Goal: Task Accomplishment & Management: Use online tool/utility

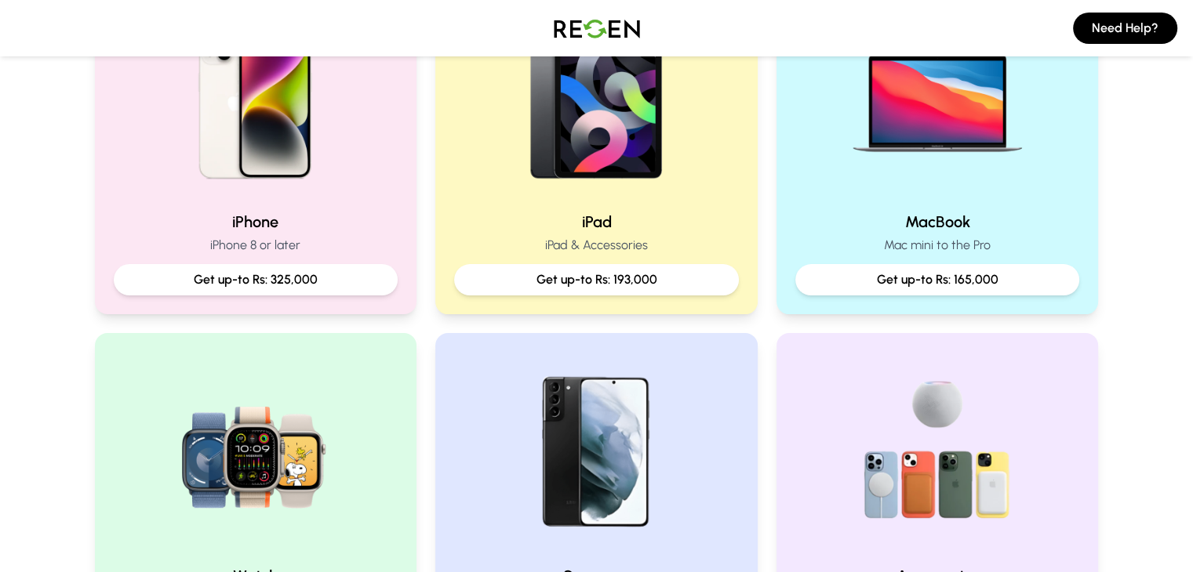
scroll to position [646, 0]
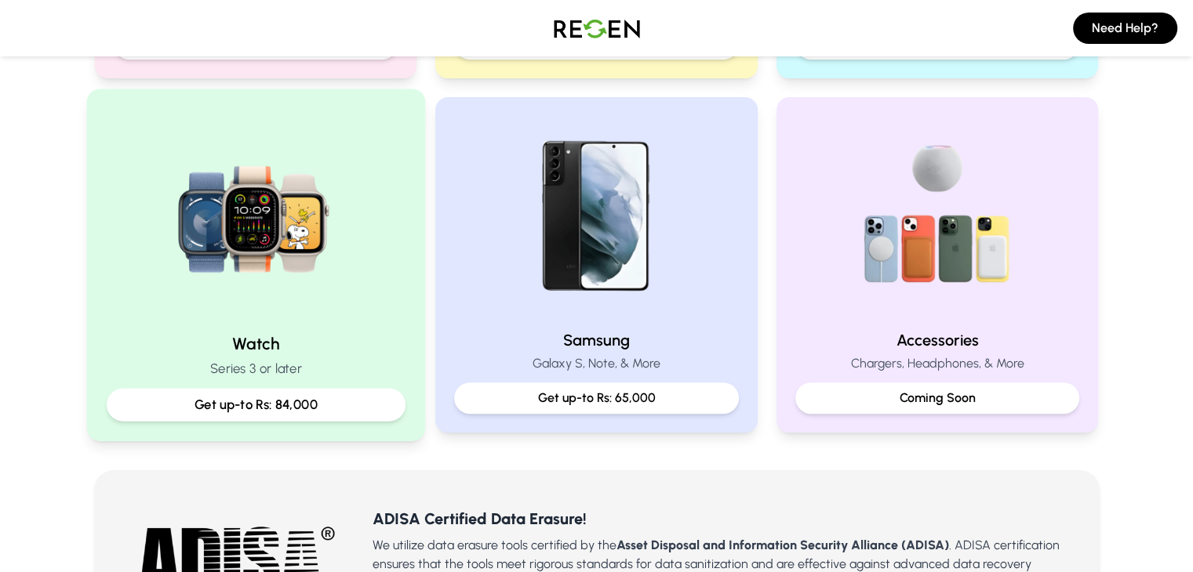
click at [286, 261] on img at bounding box center [255, 214] width 211 height 211
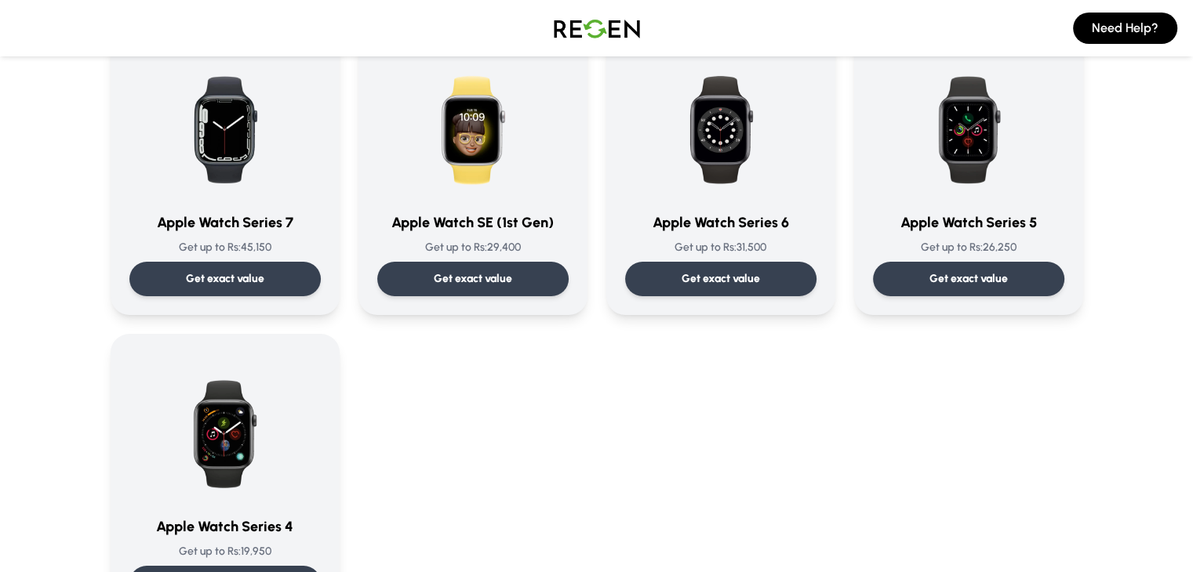
scroll to position [452, 0]
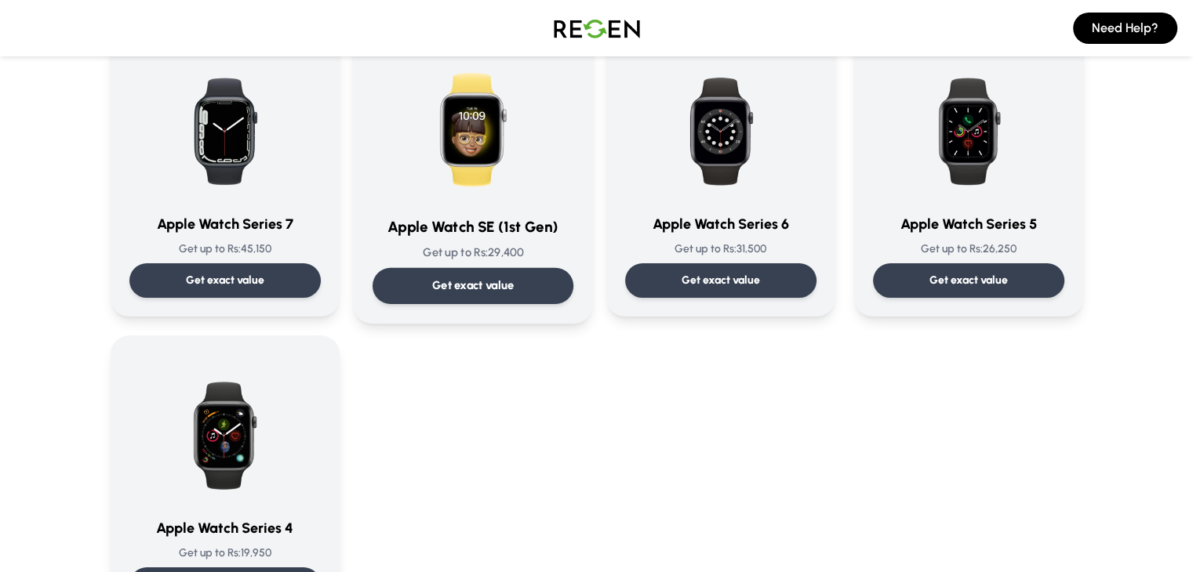
click at [435, 118] on img at bounding box center [473, 123] width 158 height 158
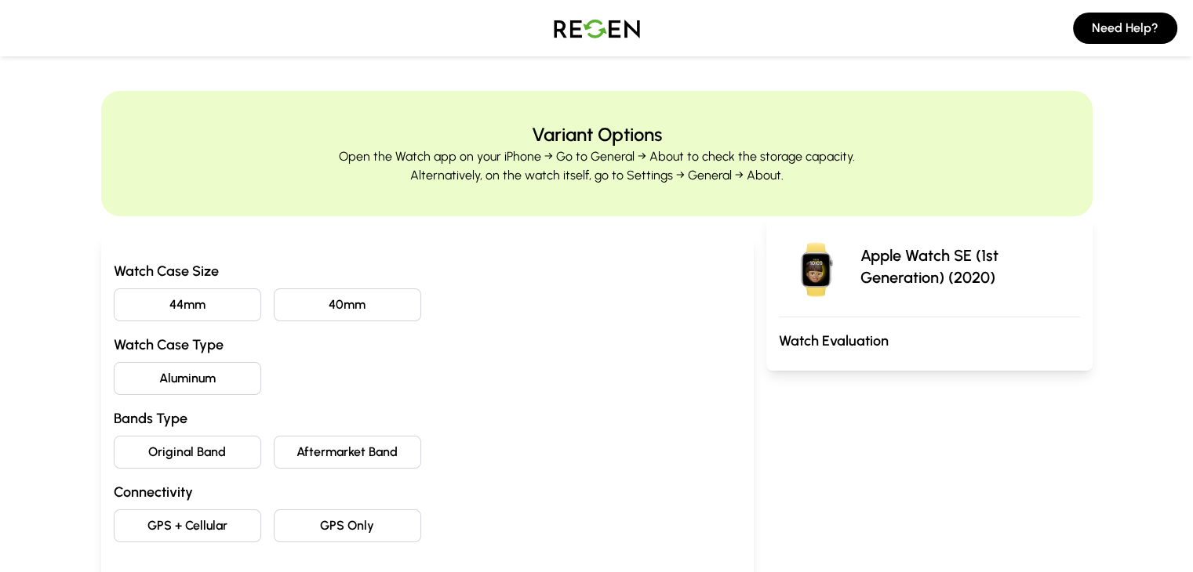
click at [331, 311] on button "40mm" at bounding box center [347, 305] width 147 height 33
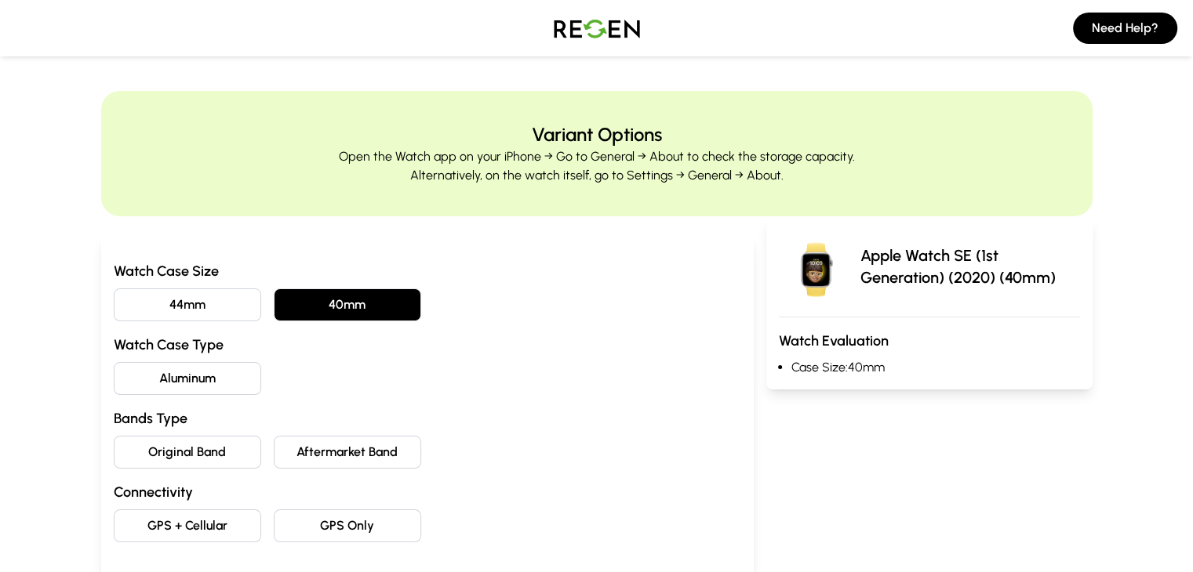
click at [144, 369] on button "Aluminum" at bounding box center [187, 378] width 147 height 33
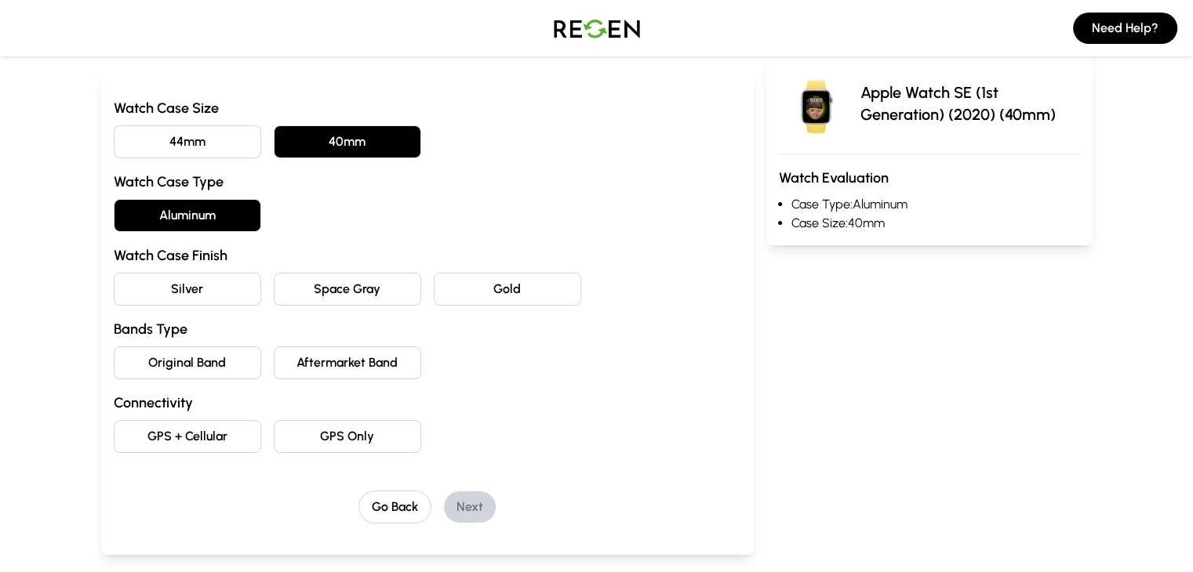
scroll to position [162, 0]
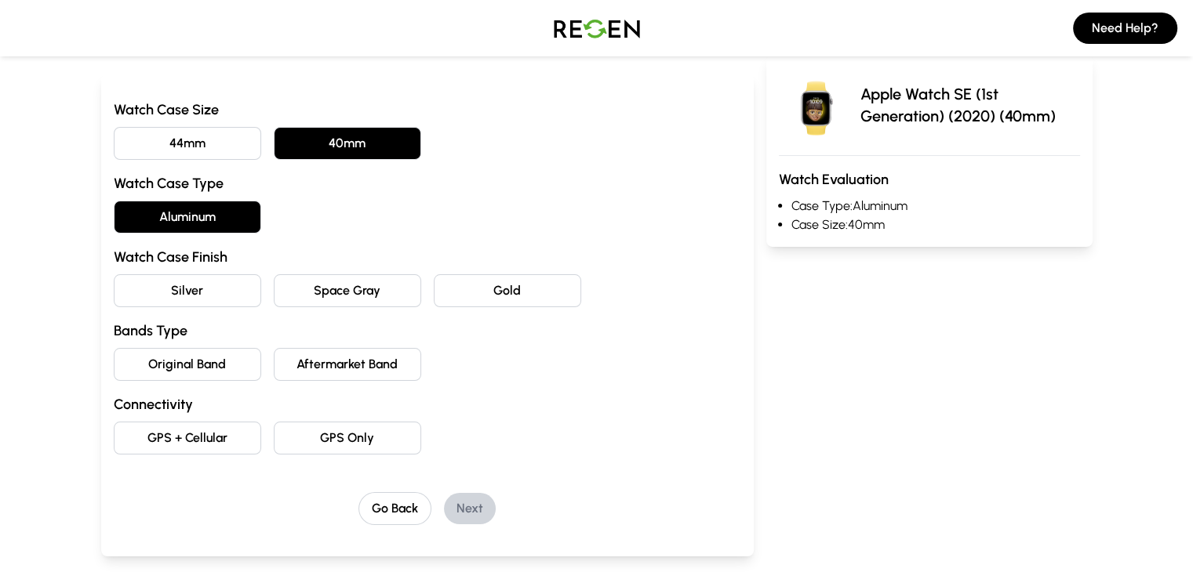
click at [132, 290] on button "Silver" at bounding box center [187, 290] width 147 height 33
click at [145, 355] on button "Original Band" at bounding box center [187, 364] width 147 height 33
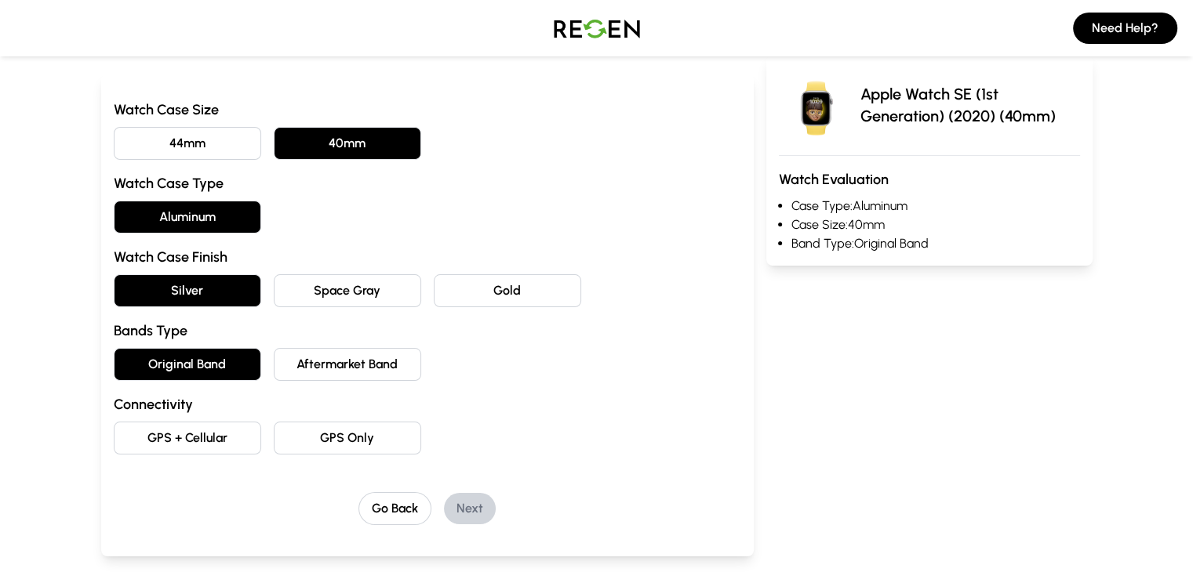
click at [316, 434] on button "GPS Only" at bounding box center [347, 438] width 147 height 33
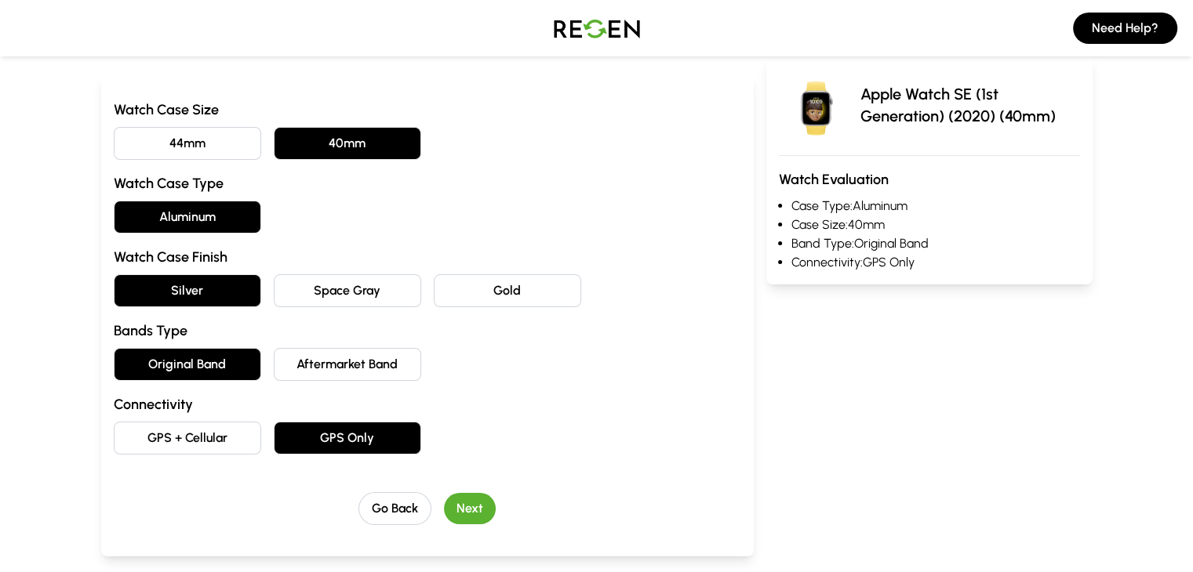
click at [444, 499] on button "Next" at bounding box center [470, 508] width 52 height 31
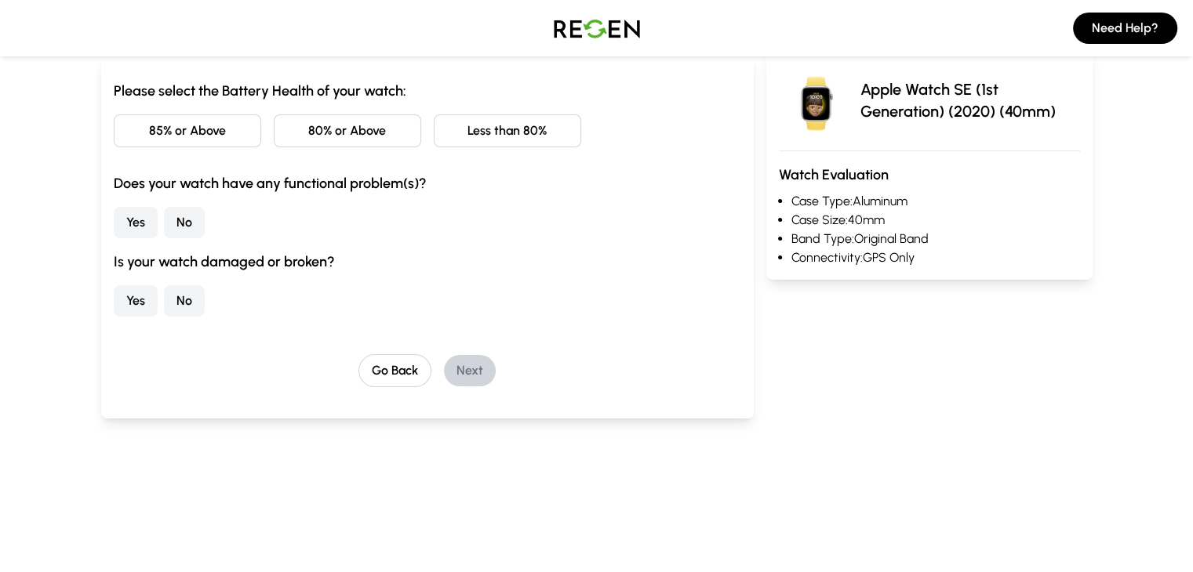
click at [116, 123] on button "85% or Above" at bounding box center [187, 130] width 147 height 33
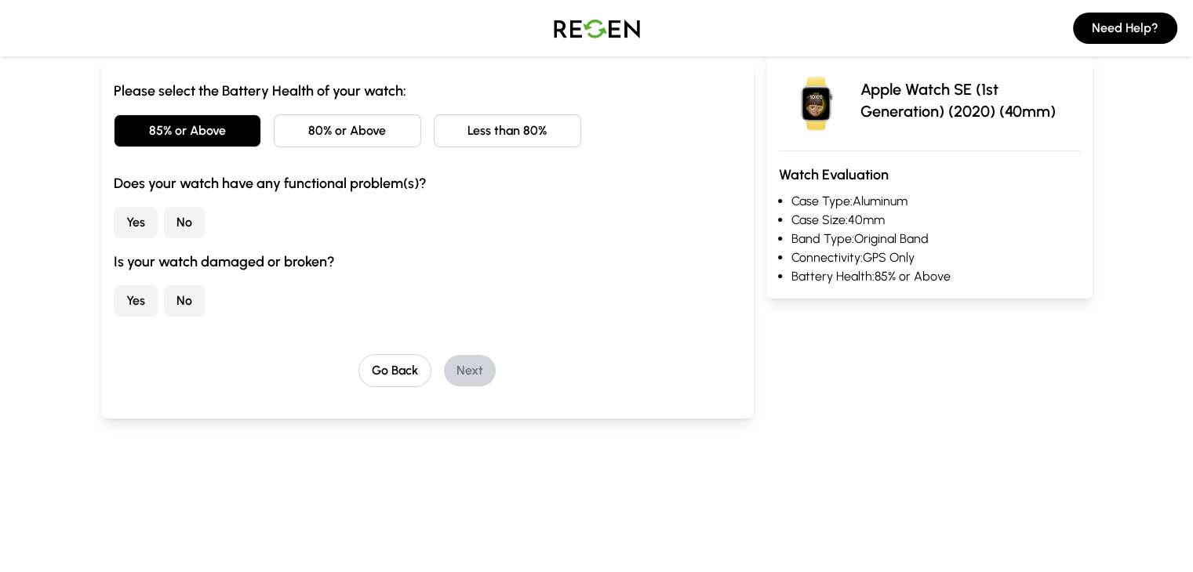
click at [164, 221] on button "No" at bounding box center [184, 222] width 41 height 31
click at [164, 292] on button "No" at bounding box center [184, 300] width 41 height 31
click at [444, 369] on button "Next" at bounding box center [470, 370] width 52 height 31
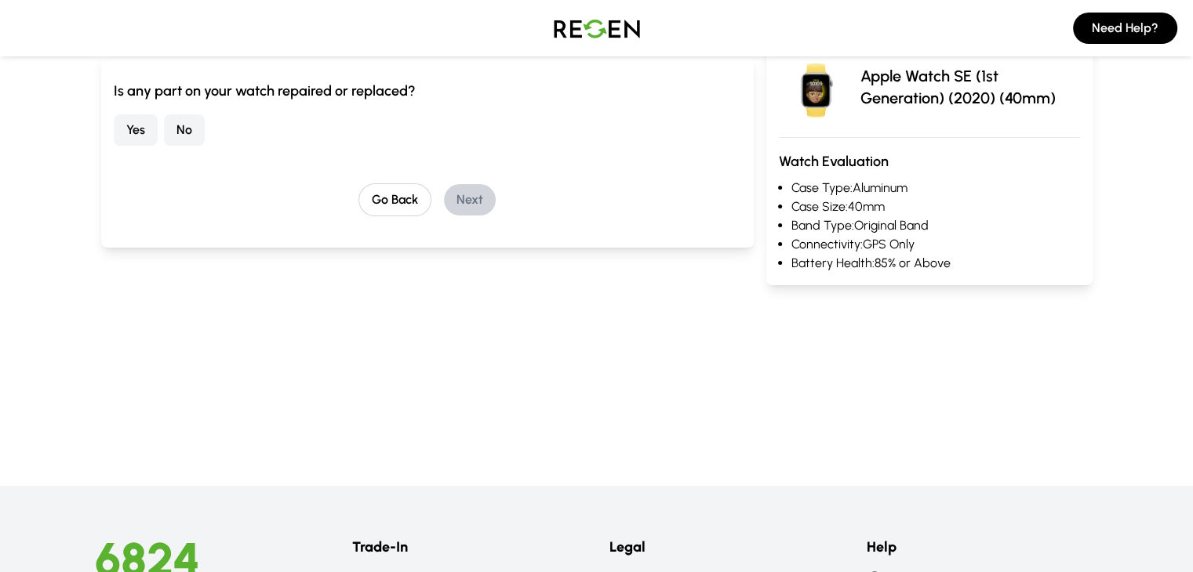
click at [164, 134] on button "No" at bounding box center [184, 129] width 41 height 31
click at [444, 191] on button "Next" at bounding box center [470, 199] width 52 height 31
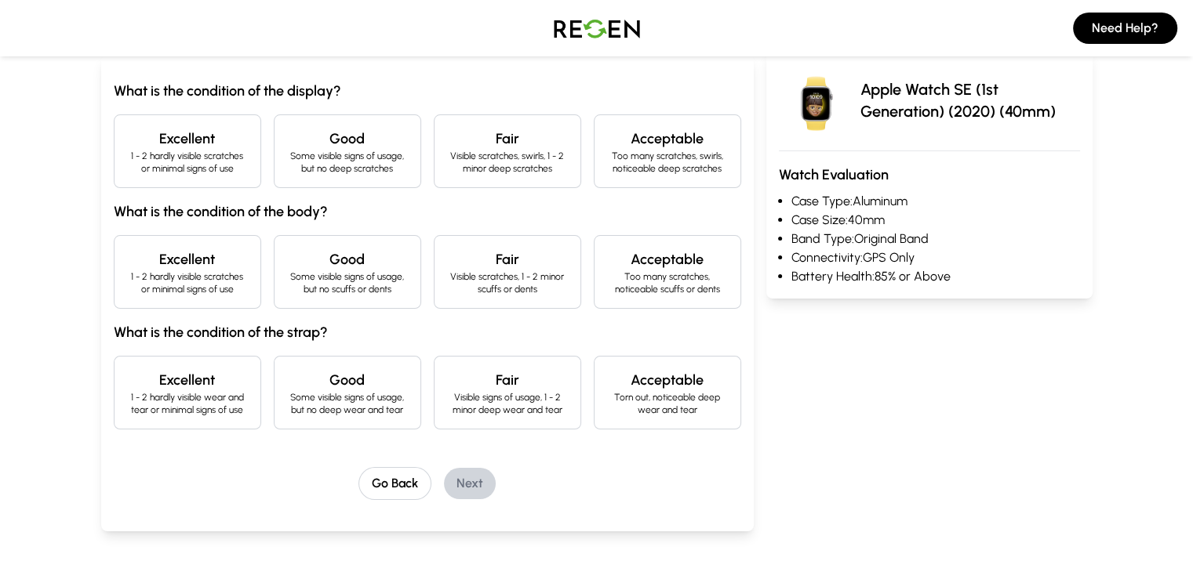
click at [287, 136] on h4 "Good" at bounding box center [347, 139] width 121 height 22
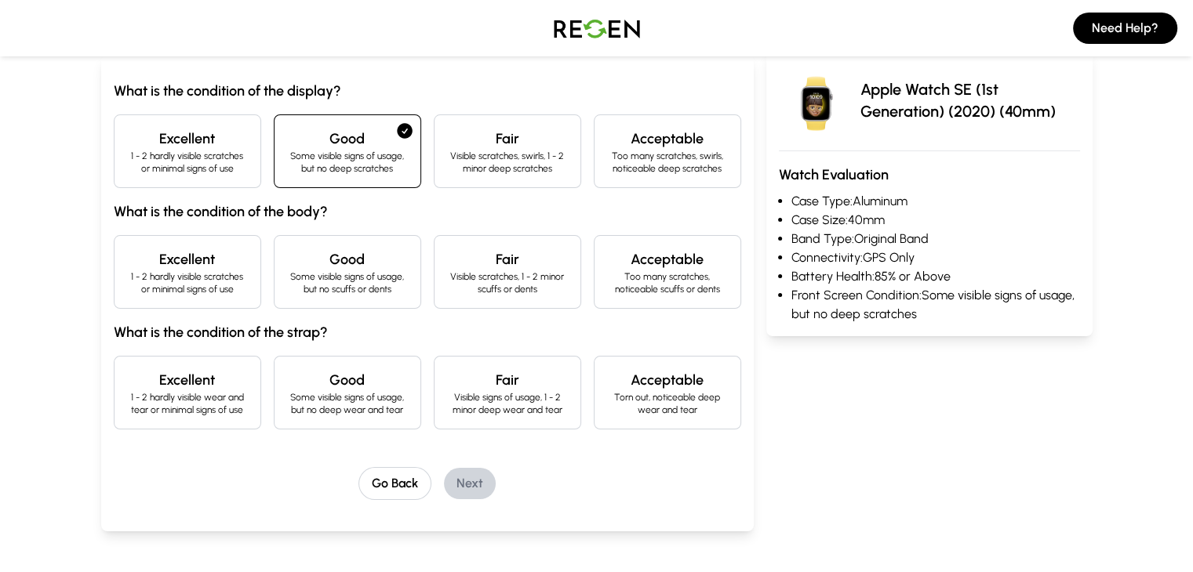
click at [274, 245] on div "Good Some visible signs of usage, but no scuffs or dents" at bounding box center [347, 272] width 147 height 74
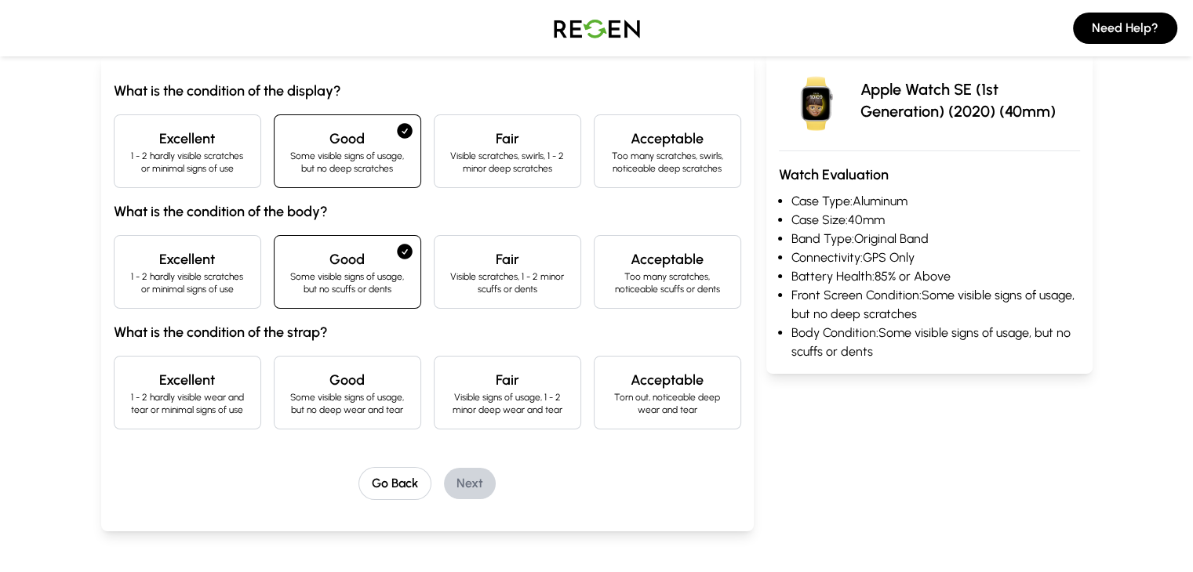
click at [287, 383] on h4 "Good" at bounding box center [347, 380] width 121 height 22
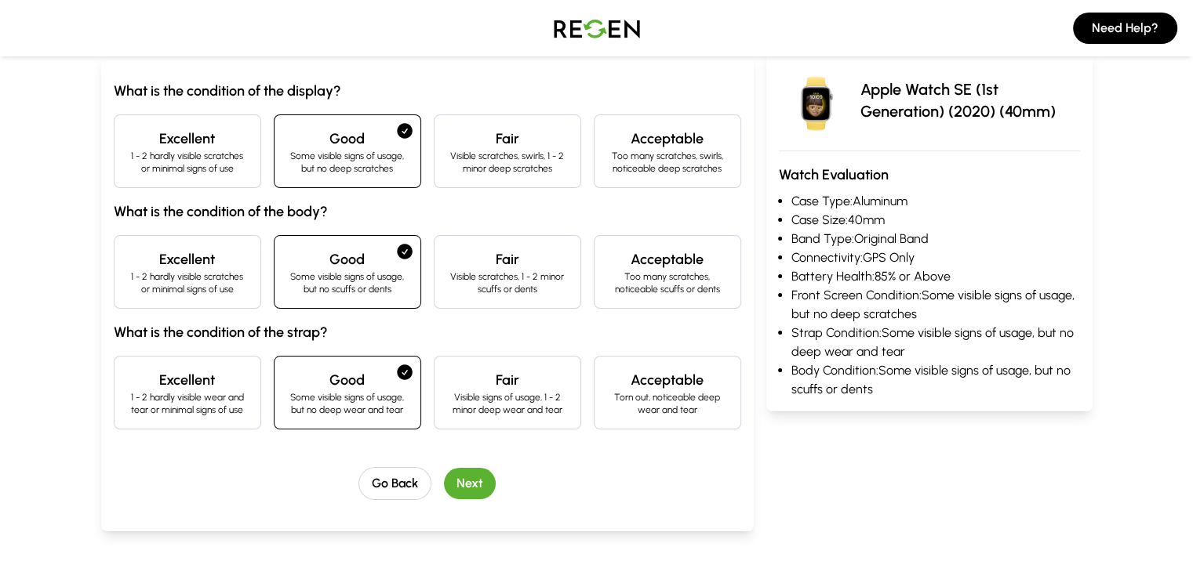
click at [114, 179] on div "Excellent 1 - 2 hardly visible scratches or minimal signs of use" at bounding box center [187, 151] width 147 height 74
click at [127, 271] on p "1 - 2 hardly visible scratches or minimal signs of use" at bounding box center [187, 283] width 121 height 25
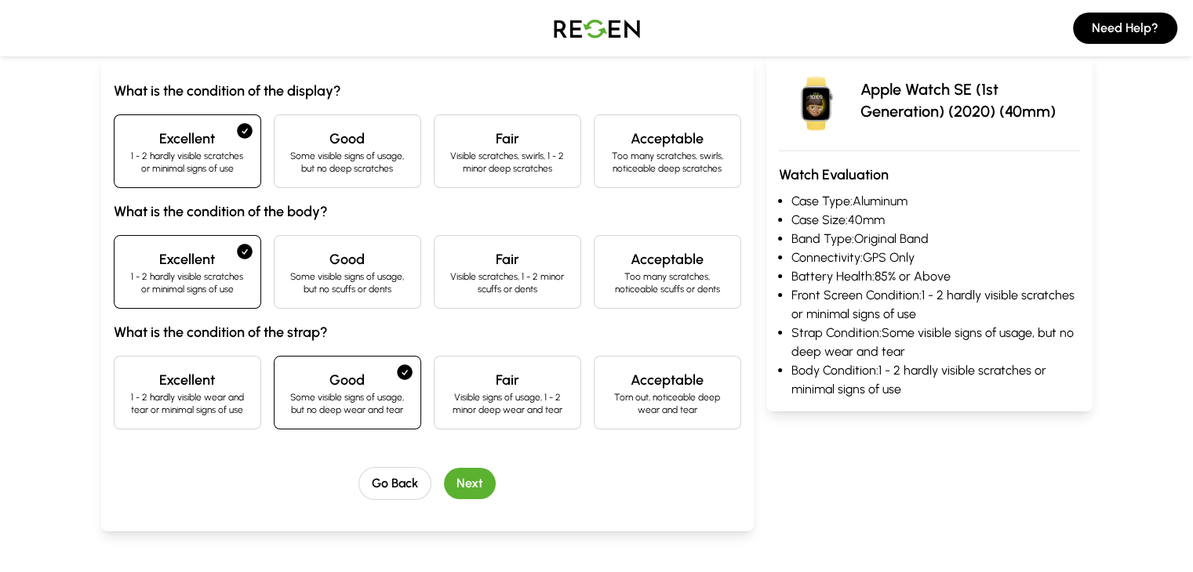
click at [455, 468] on button "Next" at bounding box center [470, 483] width 52 height 31
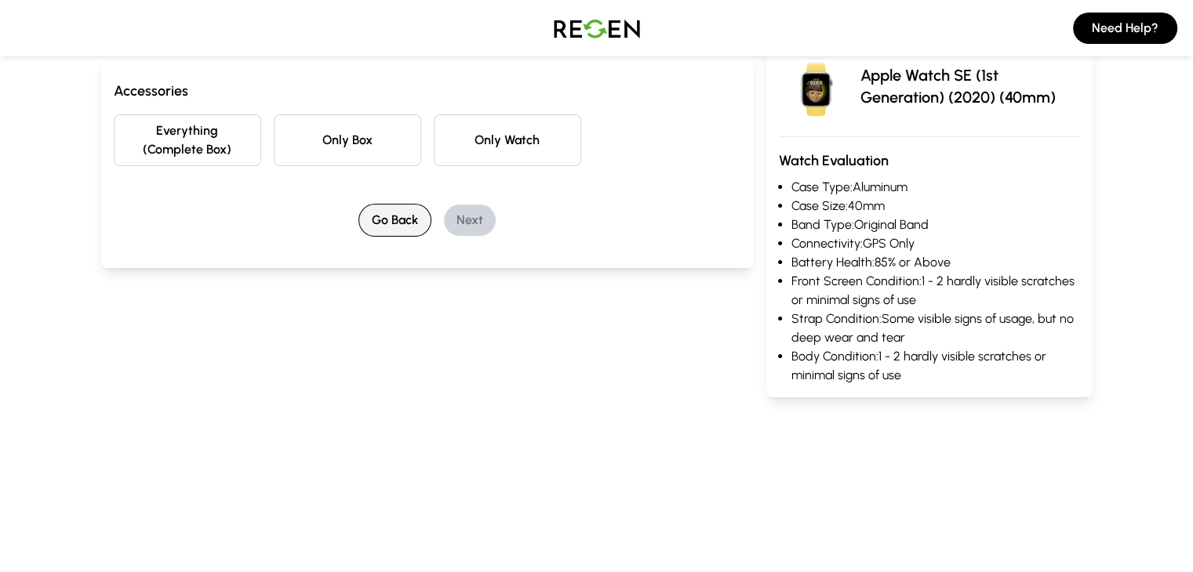
click at [371, 204] on button "Go Back" at bounding box center [394, 220] width 73 height 33
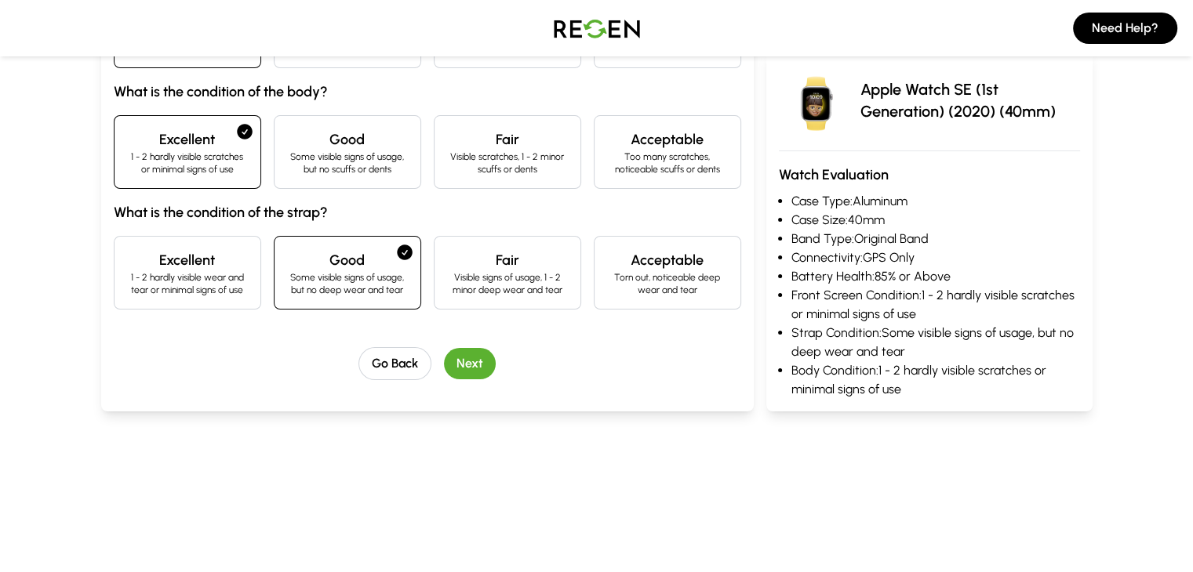
scroll to position [281, 0]
click at [444, 365] on button "Next" at bounding box center [470, 364] width 52 height 31
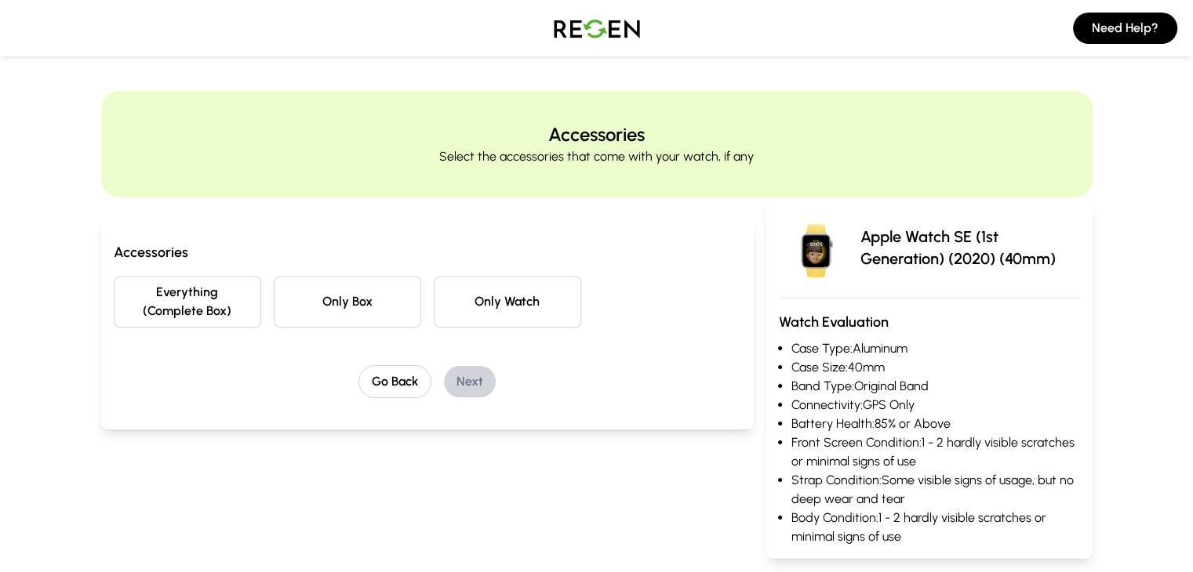
click at [114, 283] on button "Everything (Complete Box)" at bounding box center [187, 302] width 147 height 52
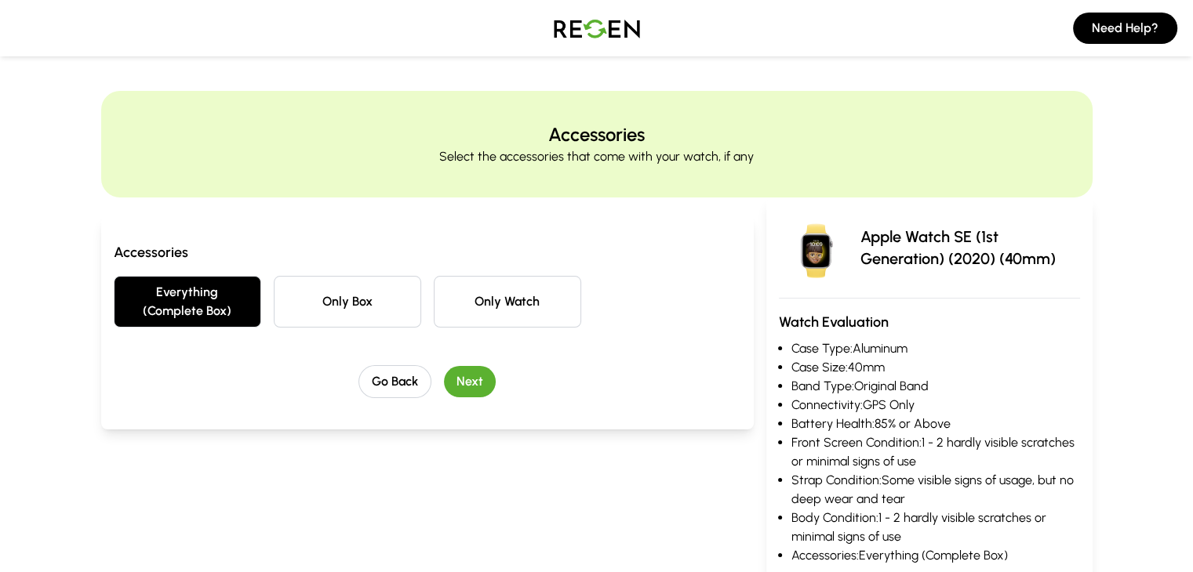
click at [449, 366] on button "Next" at bounding box center [470, 381] width 52 height 31
